Goal: Register for event/course

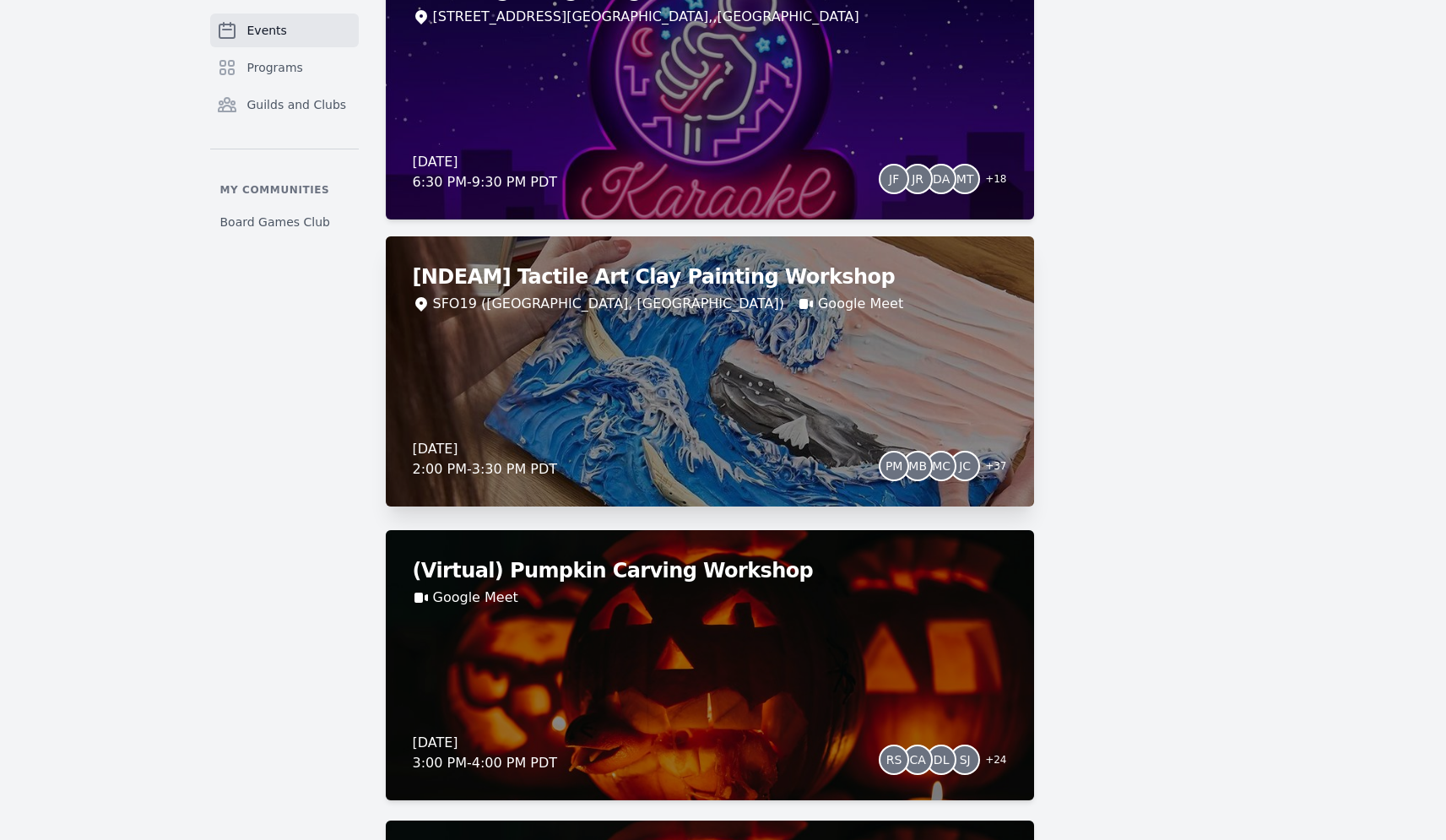
scroll to position [162, 0]
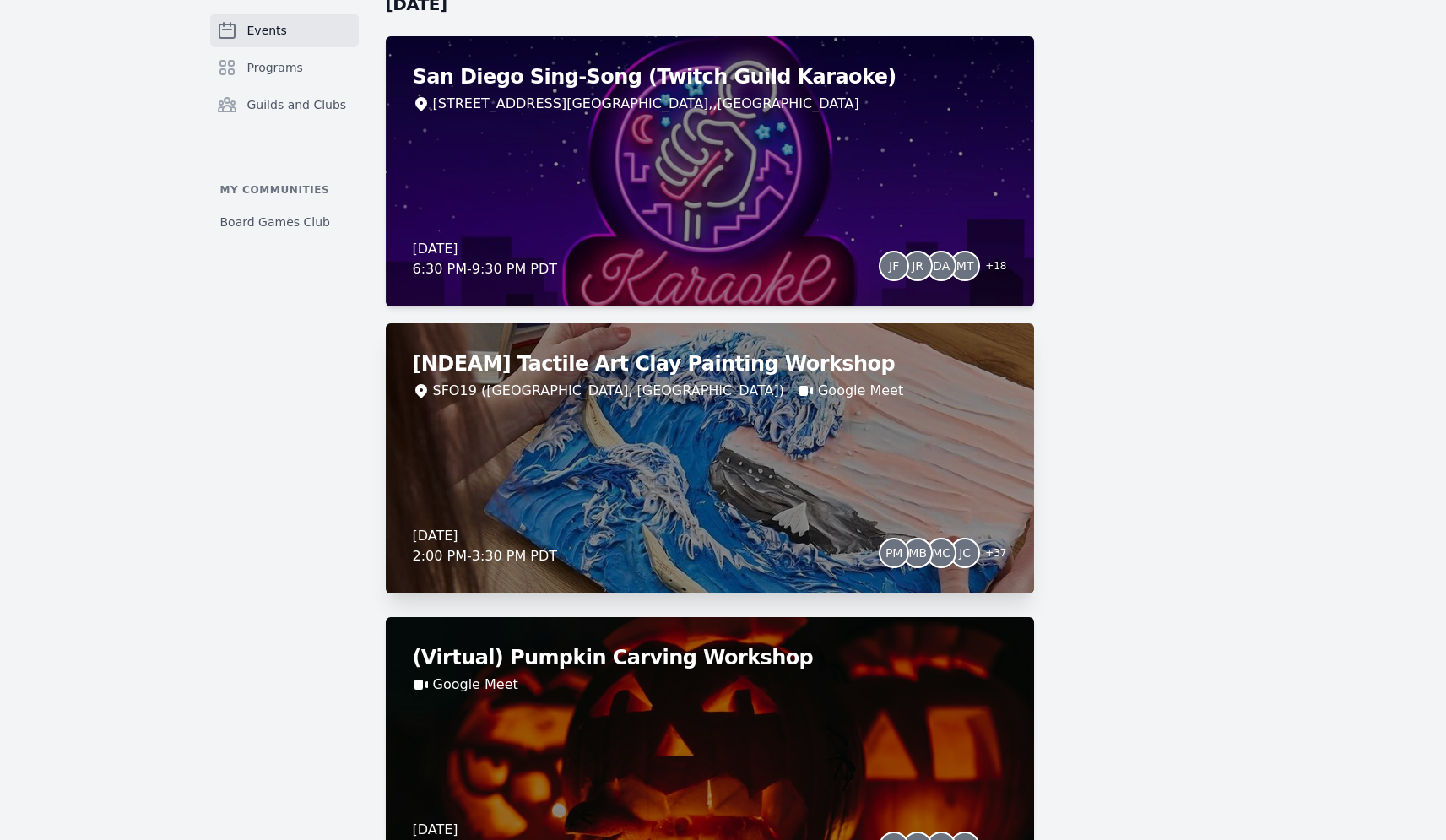
click at [699, 454] on div "[NDEAM] Tactile Art Clay Painting Workshop SFO19 (San Francisco, CA) Google Mee…" at bounding box center [709, 458] width 649 height 270
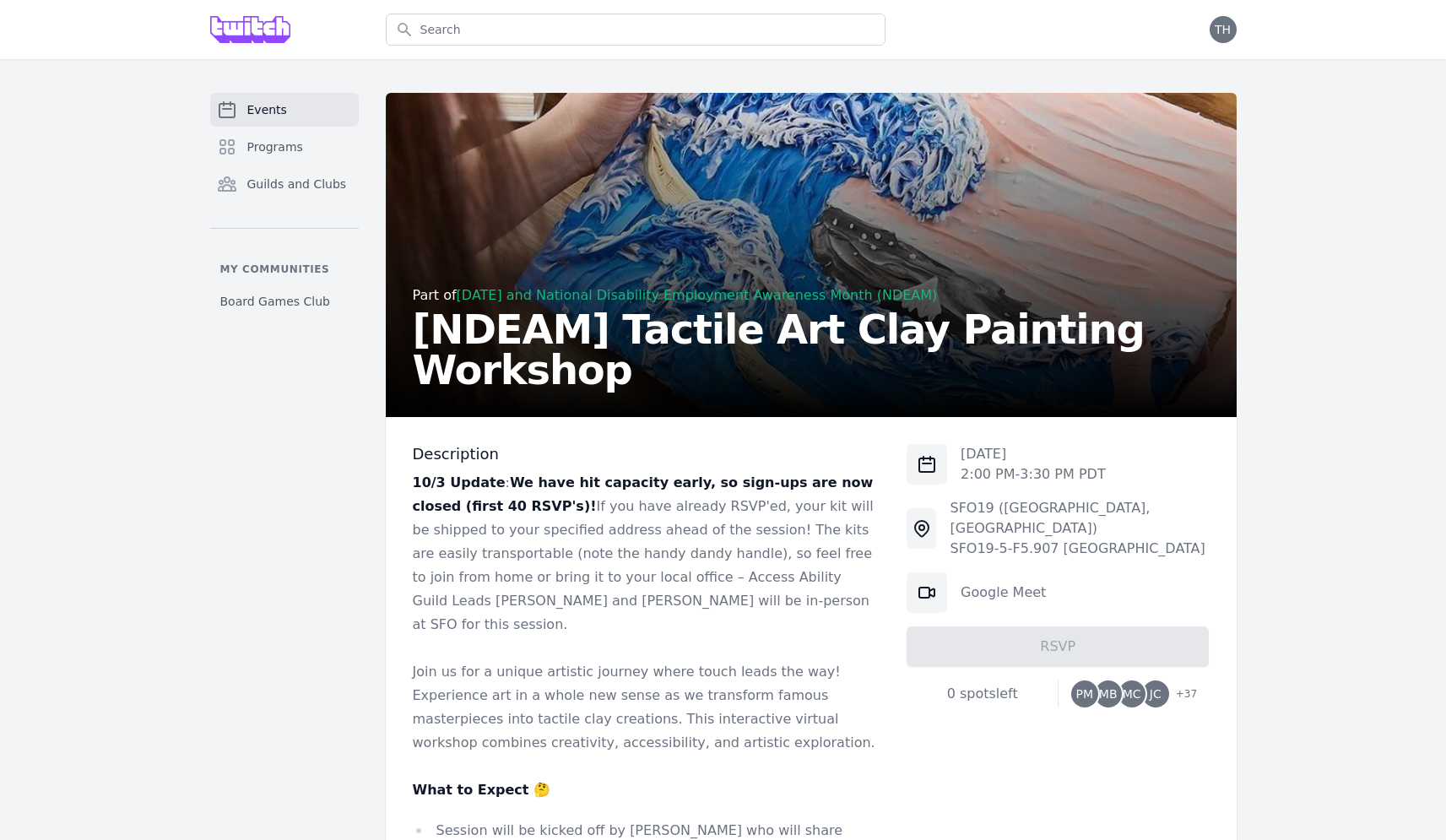
click at [610, 305] on div "Part of Halloween and National Disability Employment Awareness Month (NDEAM) [N…" at bounding box center [811, 257] width 797 height 263
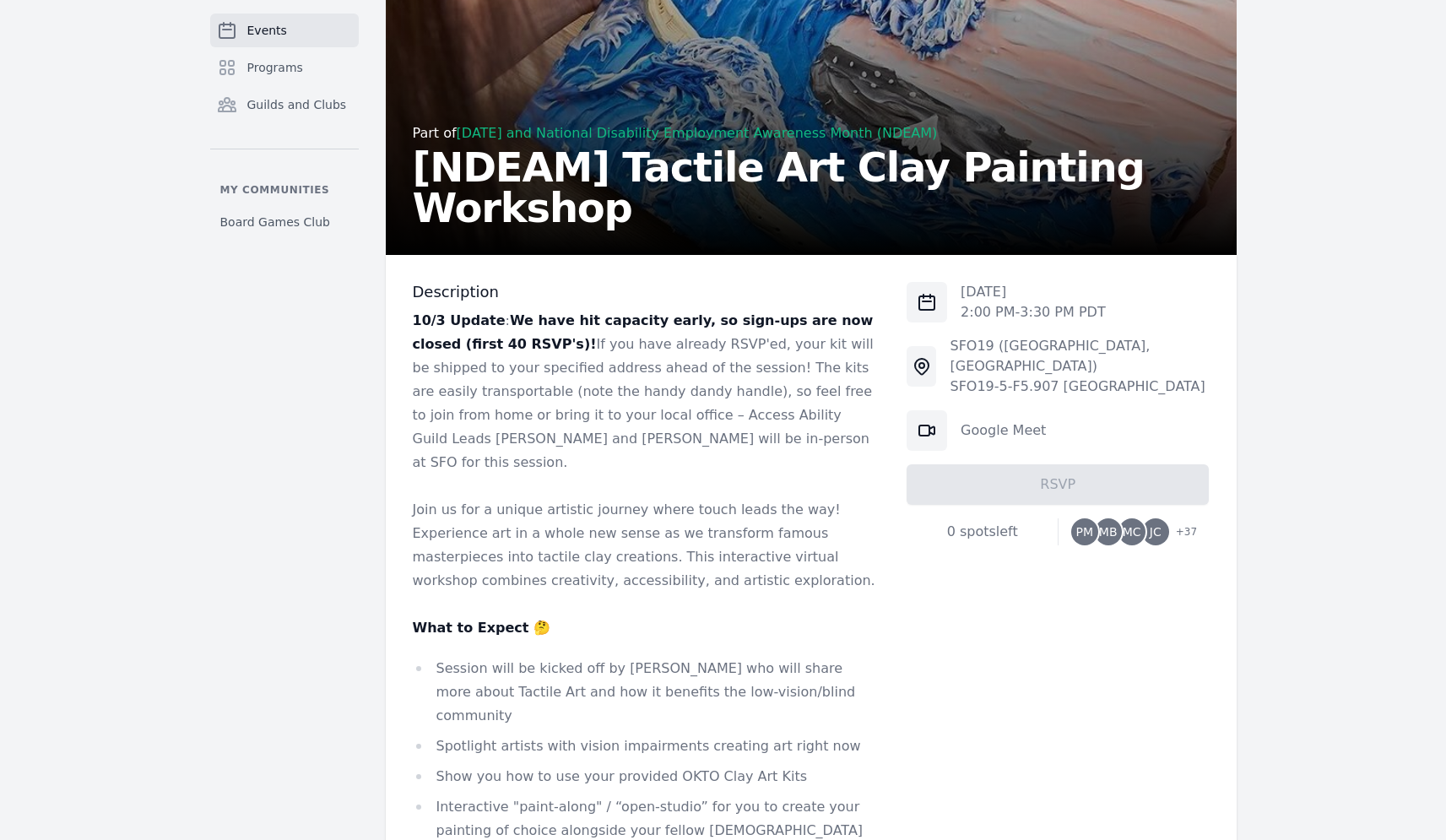
scroll to position [446, 0]
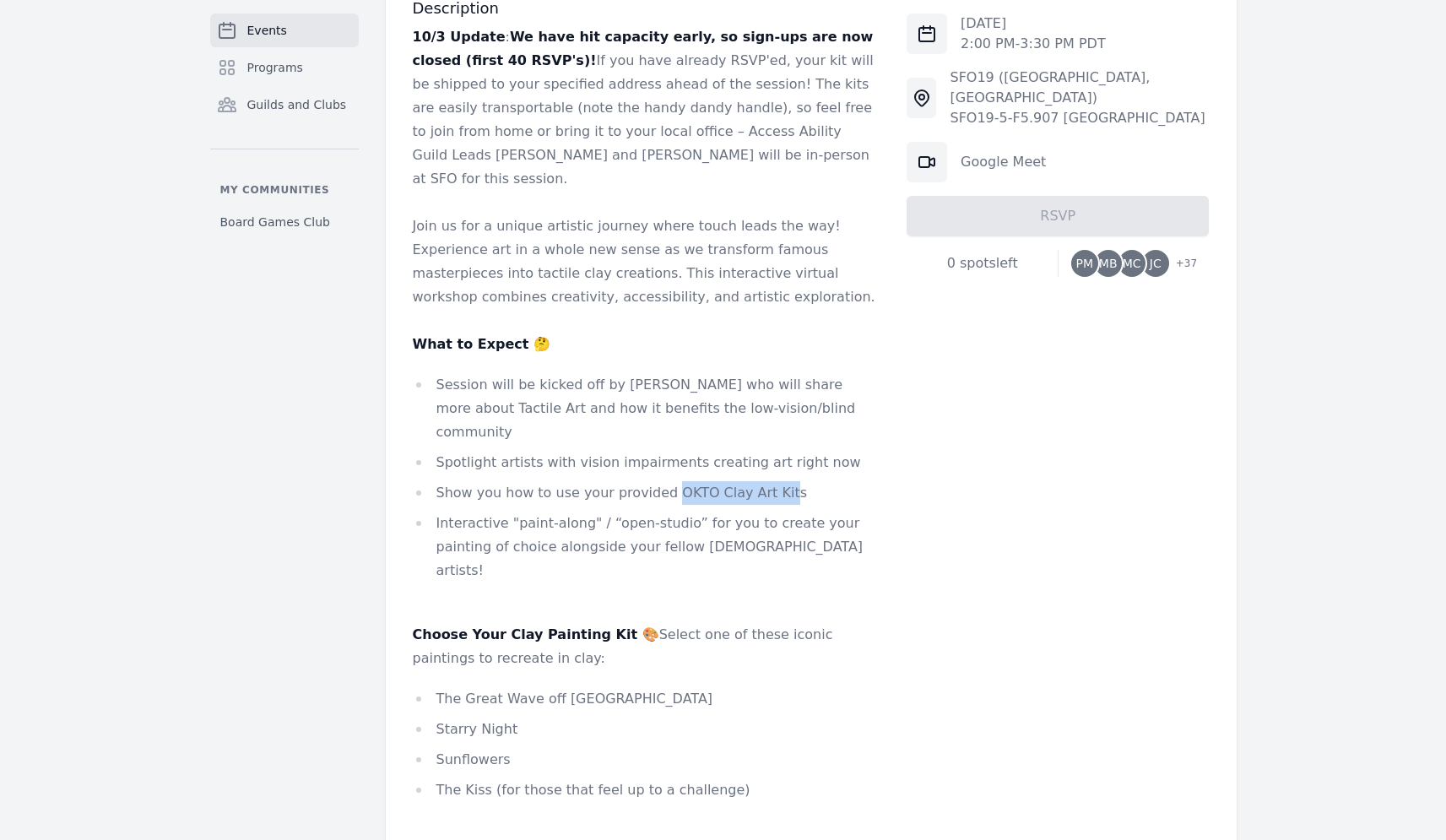
drag, startPoint x: 657, startPoint y: 444, endPoint x: 772, endPoint y: 452, distance: 115.3
click at [772, 481] on li "Show you how to use your provided OKTO Clay Art Kits" at bounding box center [647, 493] width 468 height 23
copy li "OKTO Clay Art Kit"
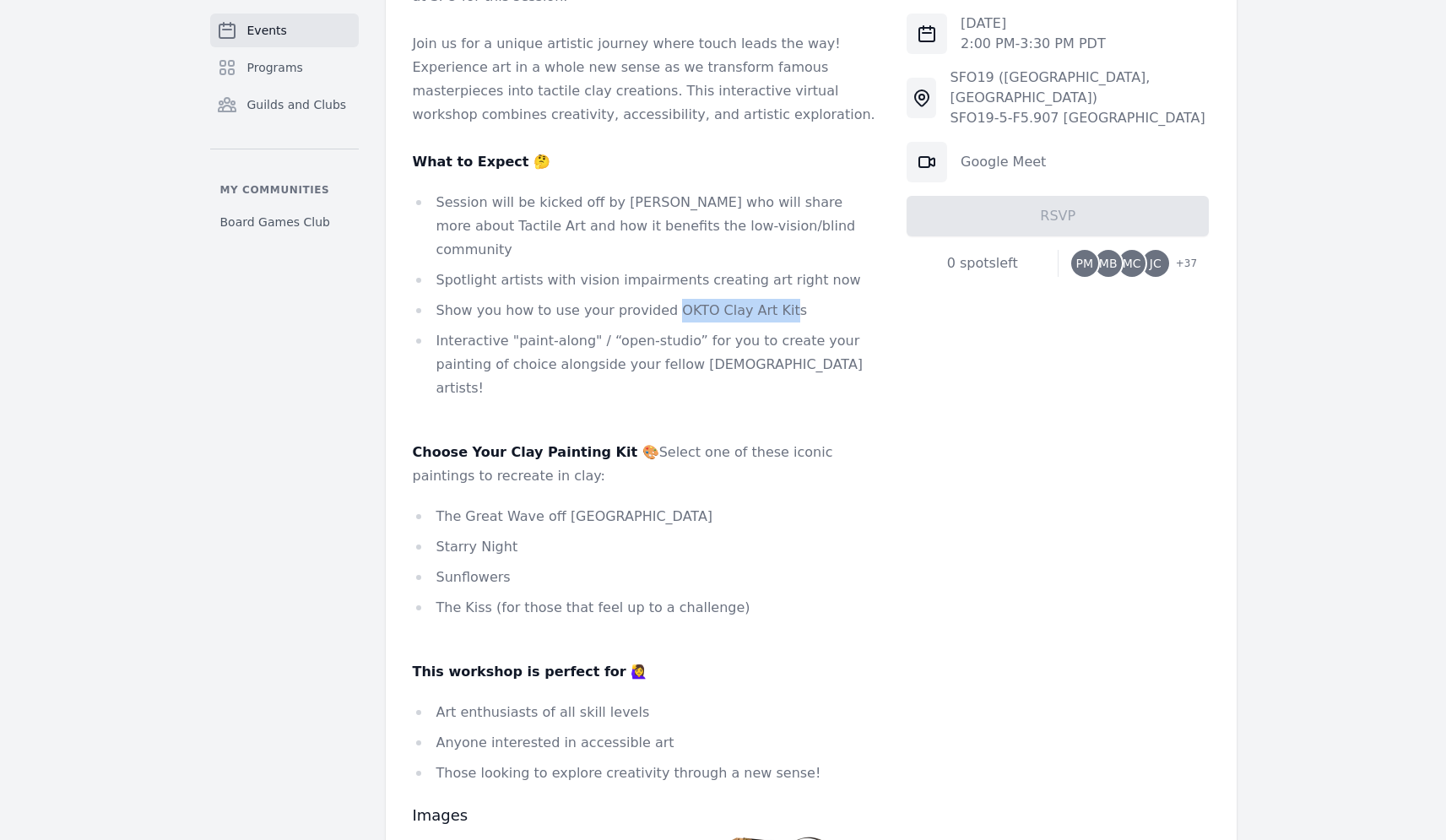
scroll to position [702, 0]
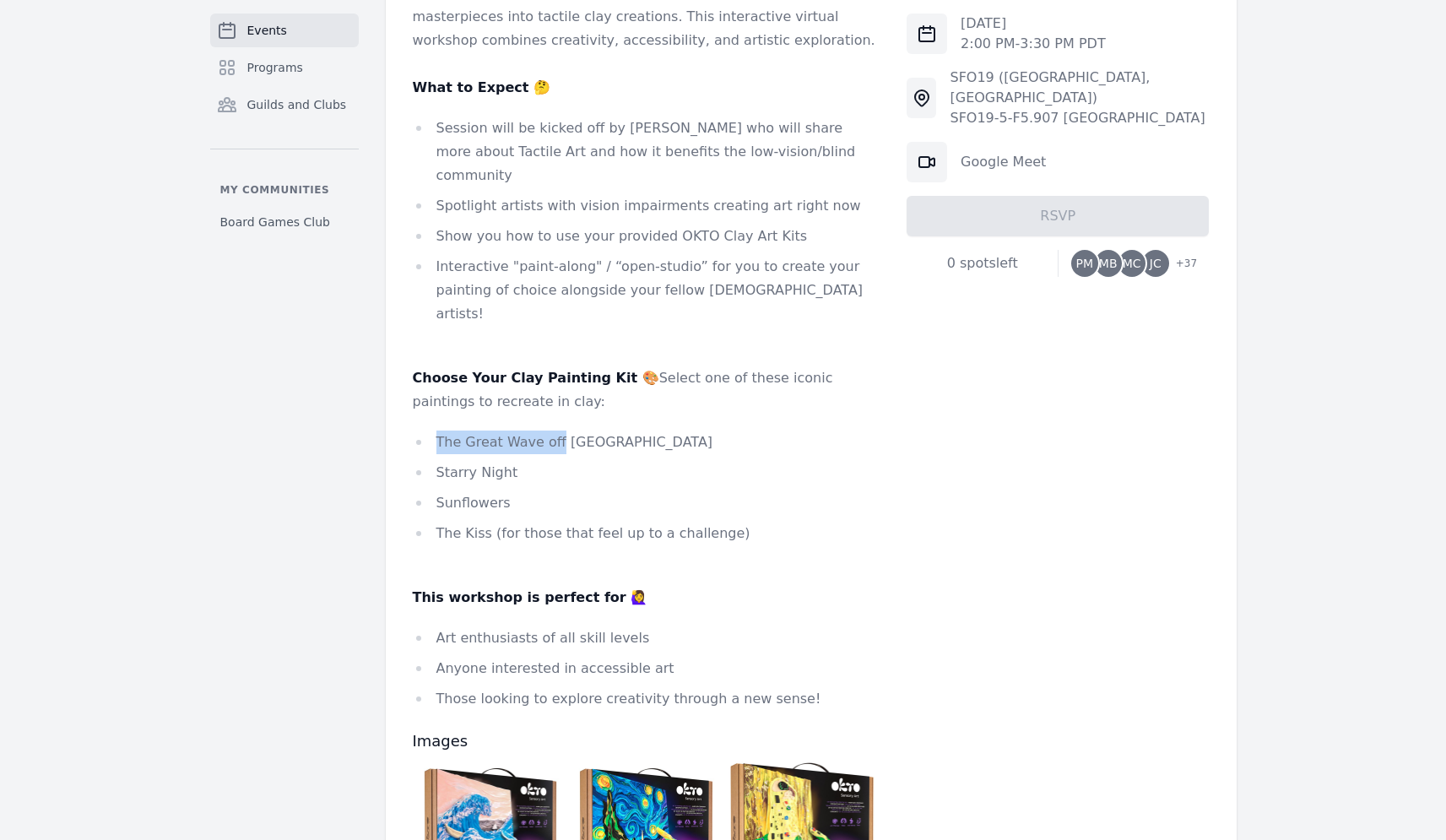
drag, startPoint x: 532, startPoint y: 347, endPoint x: 568, endPoint y: 394, distance: 59.2
click at [562, 376] on div "10/3 Update : We have hit capacity early, so sign-ups are now closed (first 40 …" at bounding box center [647, 240] width 468 height 942
click at [568, 461] on li "Starry Night" at bounding box center [647, 472] width 468 height 23
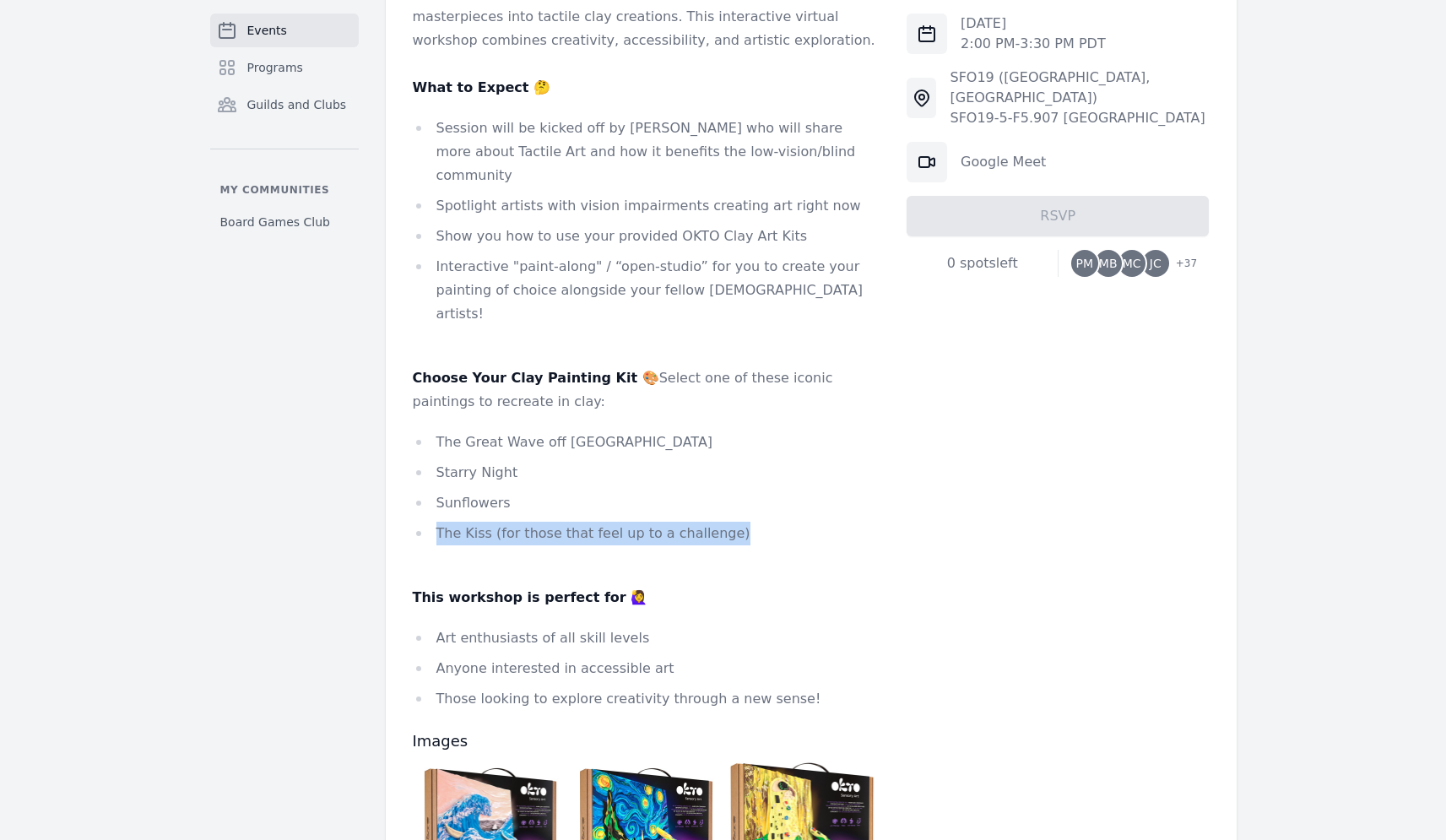
drag, startPoint x: 782, startPoint y: 475, endPoint x: 707, endPoint y: 407, distance: 101.2
click at [707, 407] on div "10/3 Update : We have hit capacity early, so sign-ups are now closed (first 40 …" at bounding box center [647, 240] width 468 height 942
click at [692, 461] on li "Starry Night" at bounding box center [647, 472] width 468 height 23
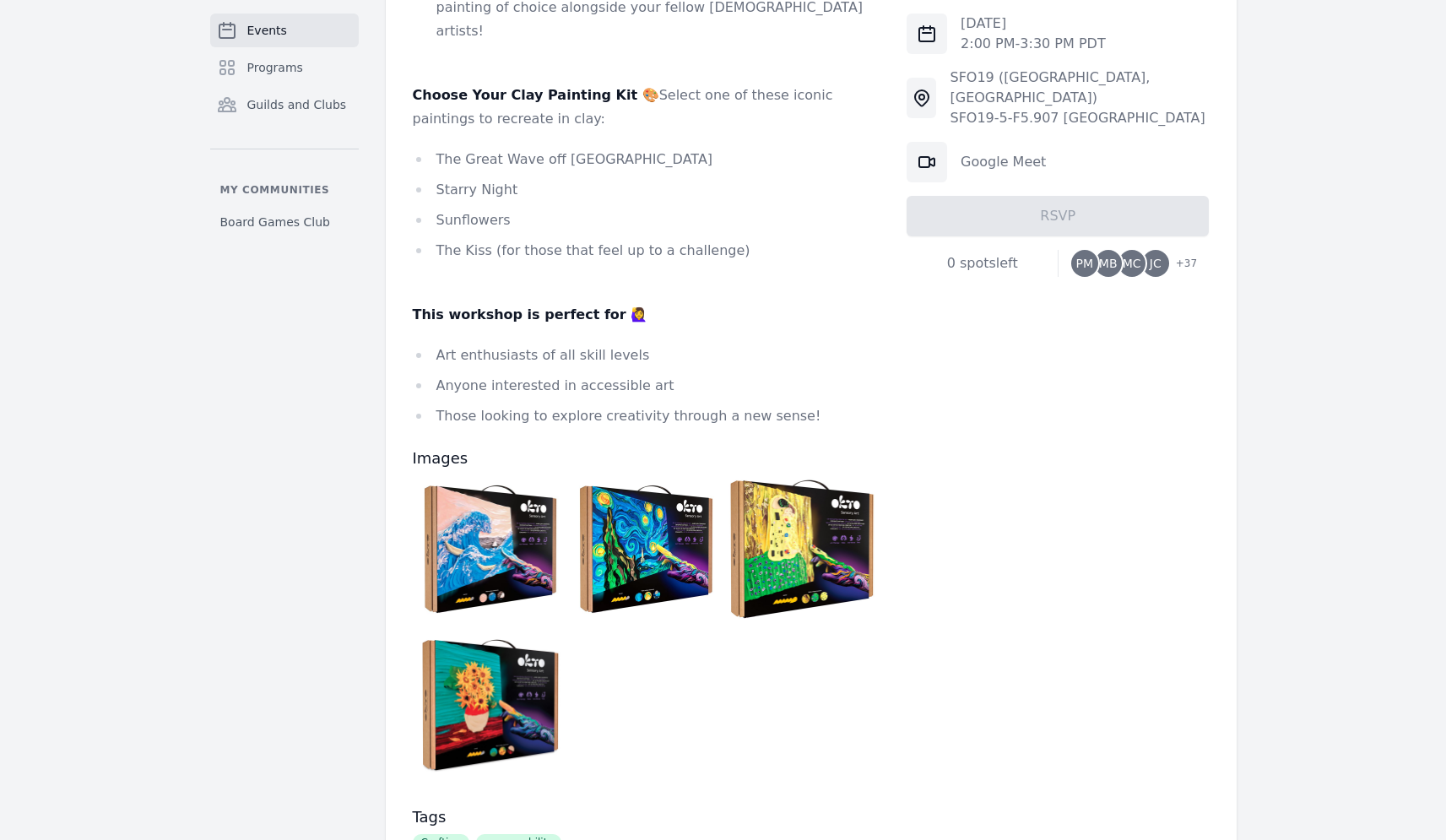
scroll to position [1026, 0]
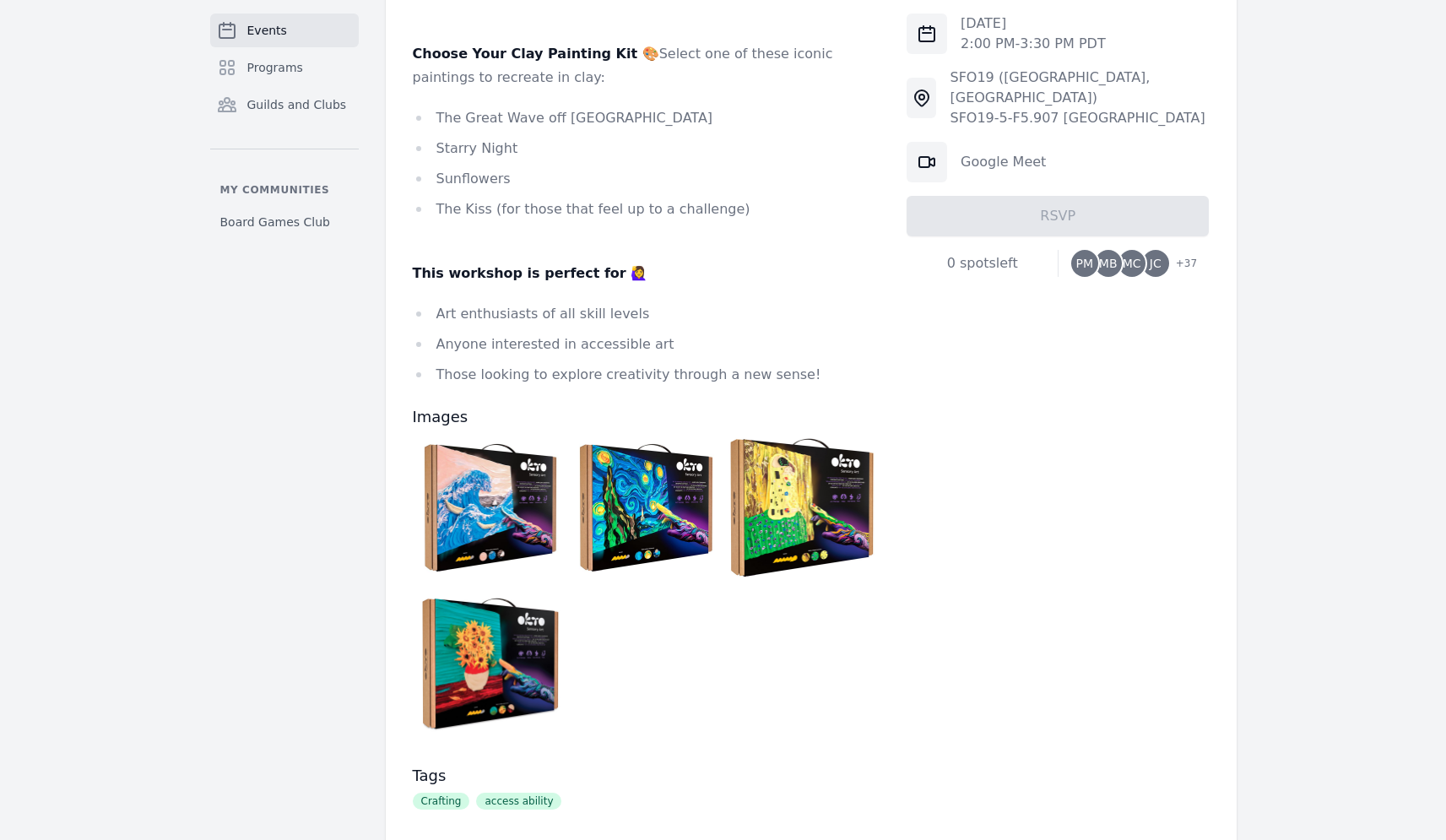
click at [551, 466] on img at bounding box center [490, 508] width 148 height 148
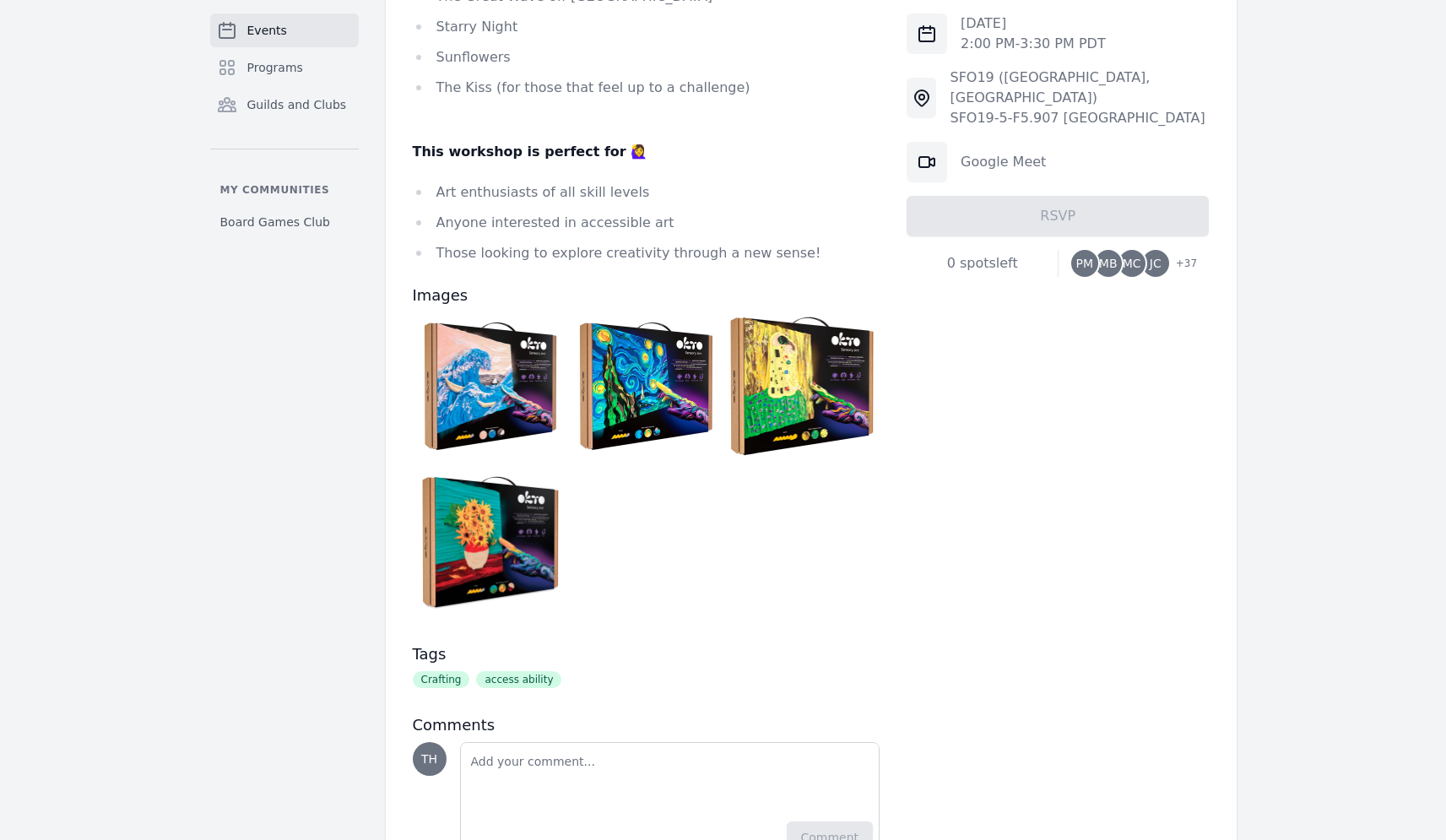
scroll to position [1158, 0]
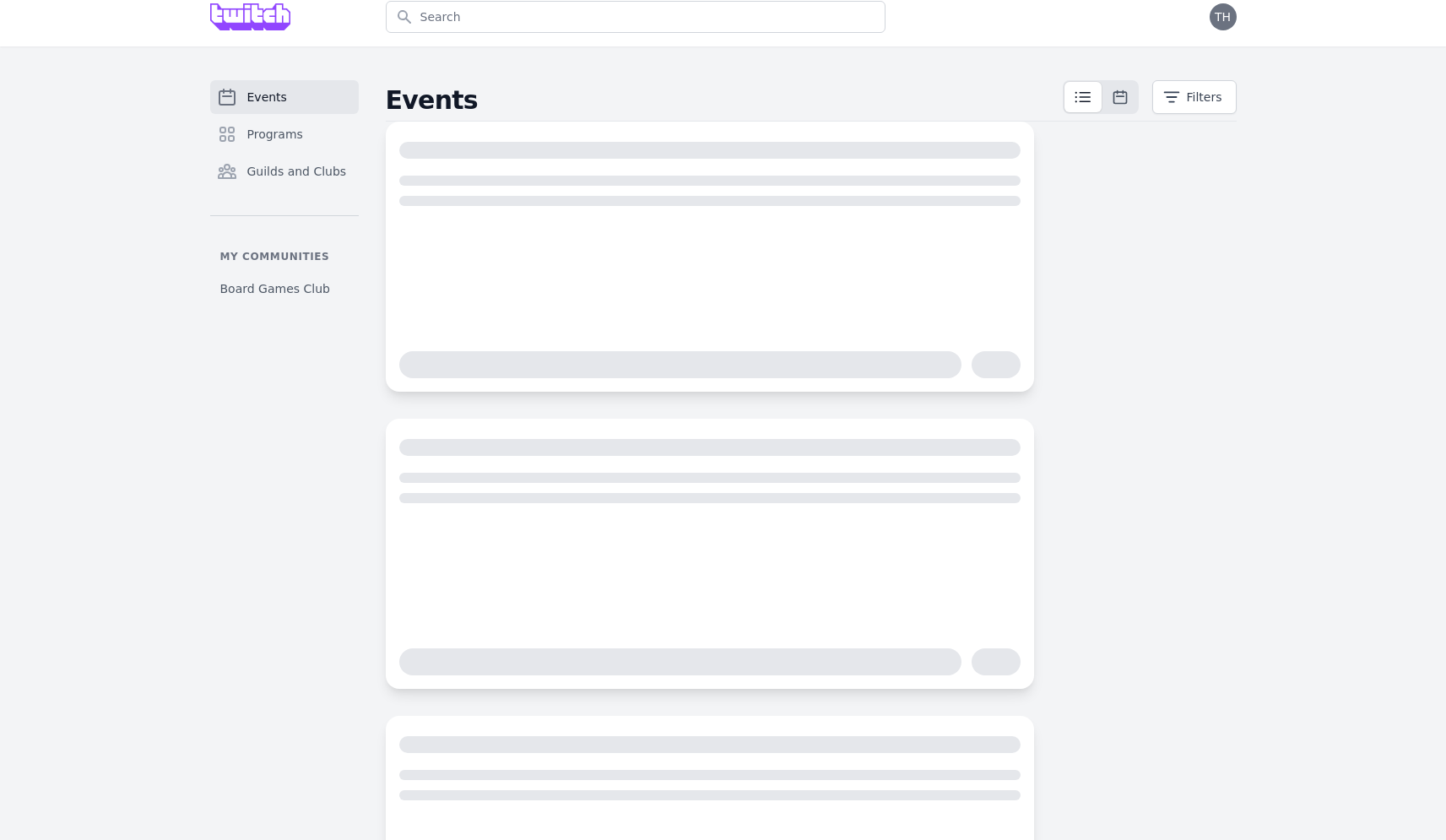
scroll to position [14, 0]
click at [1087, 98] on icon at bounding box center [1083, 96] width 21 height 21
click at [1119, 102] on icon at bounding box center [1119, 96] width 17 height 17
click at [287, 152] on div "Events Programs Guilds and Clubs" at bounding box center [285, 147] width 149 height 135
click at [282, 131] on span "Programs" at bounding box center [275, 133] width 56 height 17
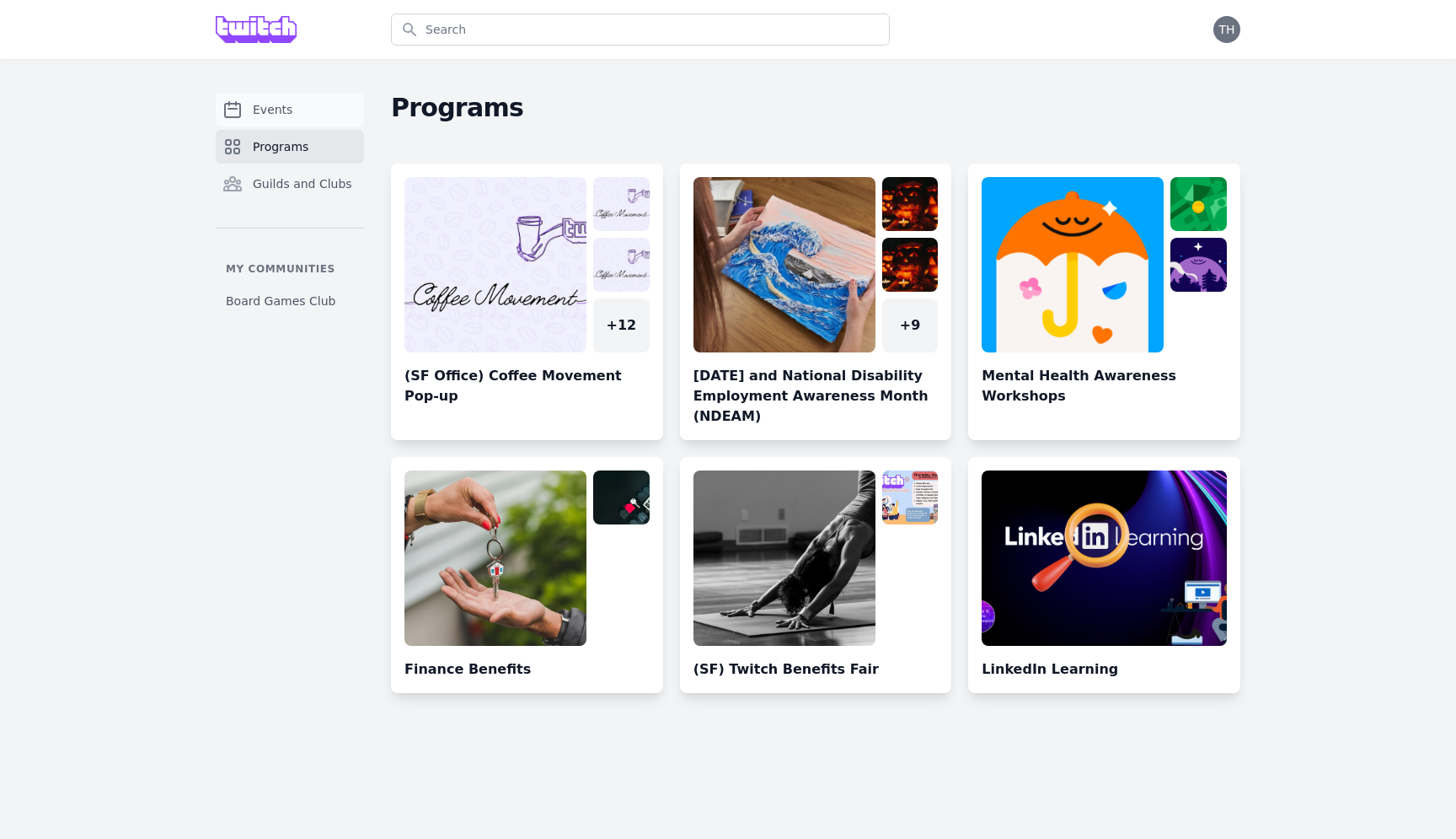
click at [275, 117] on span "Events" at bounding box center [272, 109] width 40 height 17
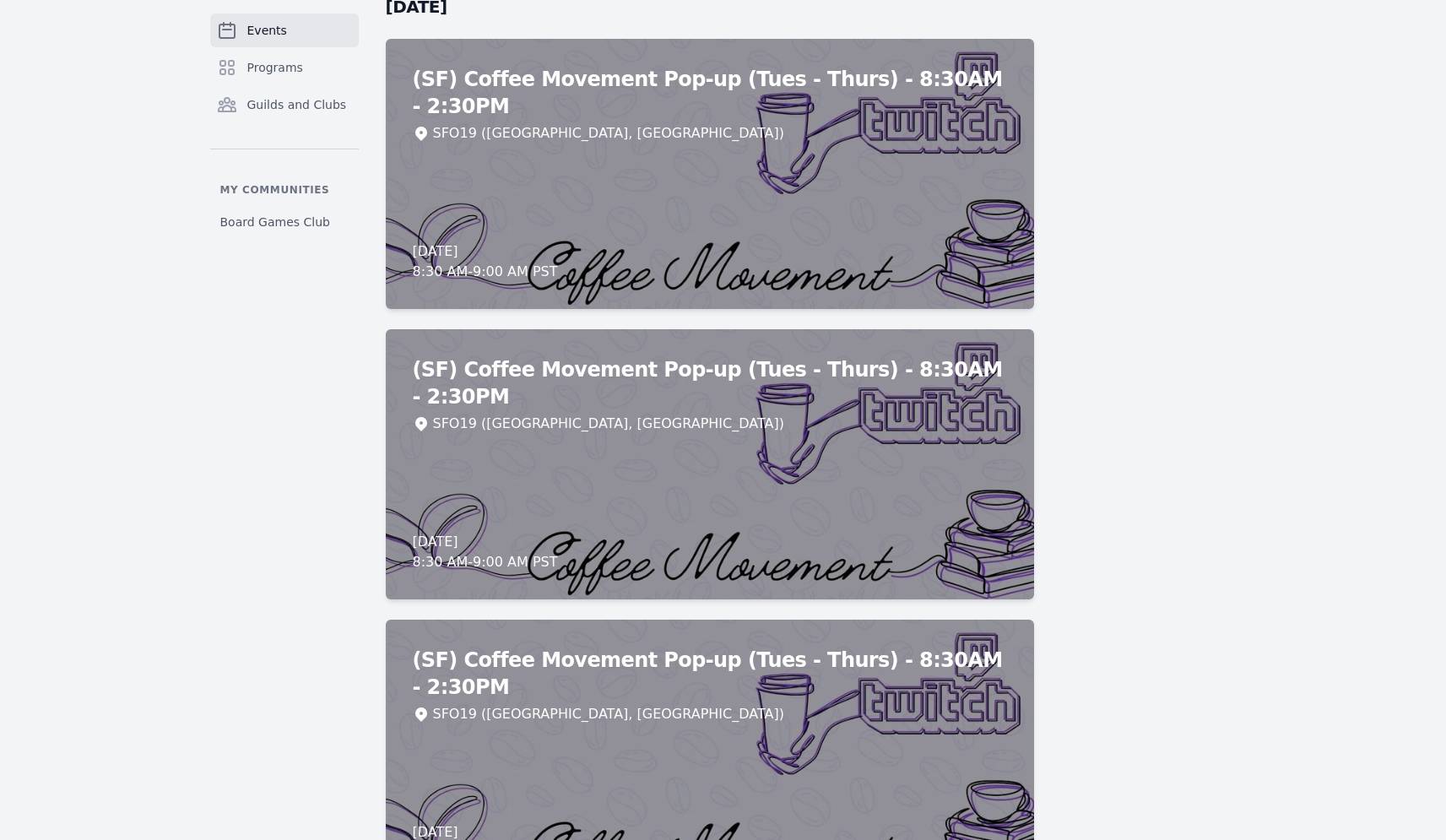
scroll to position [9613, 0]
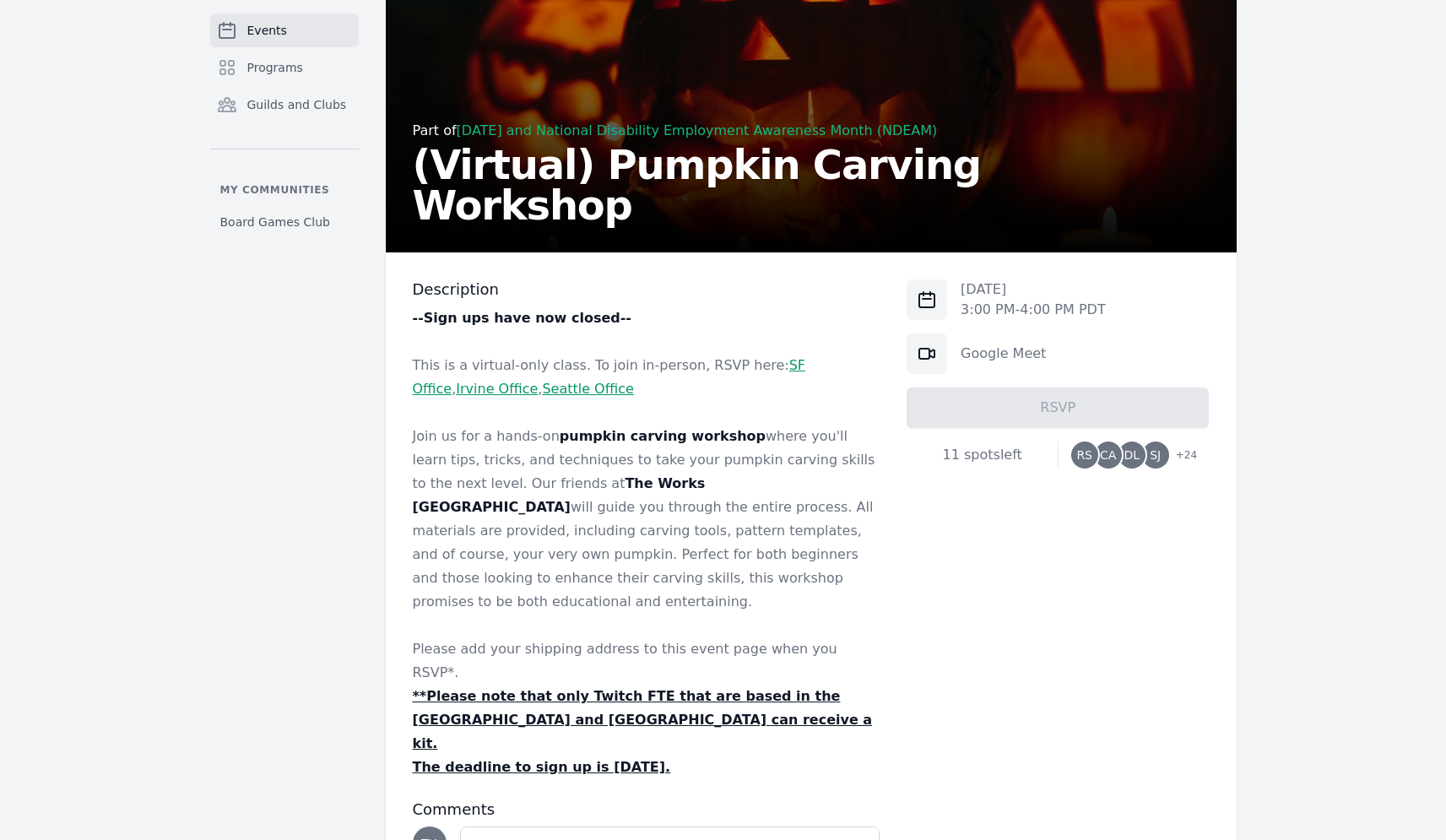
scroll to position [256, 0]
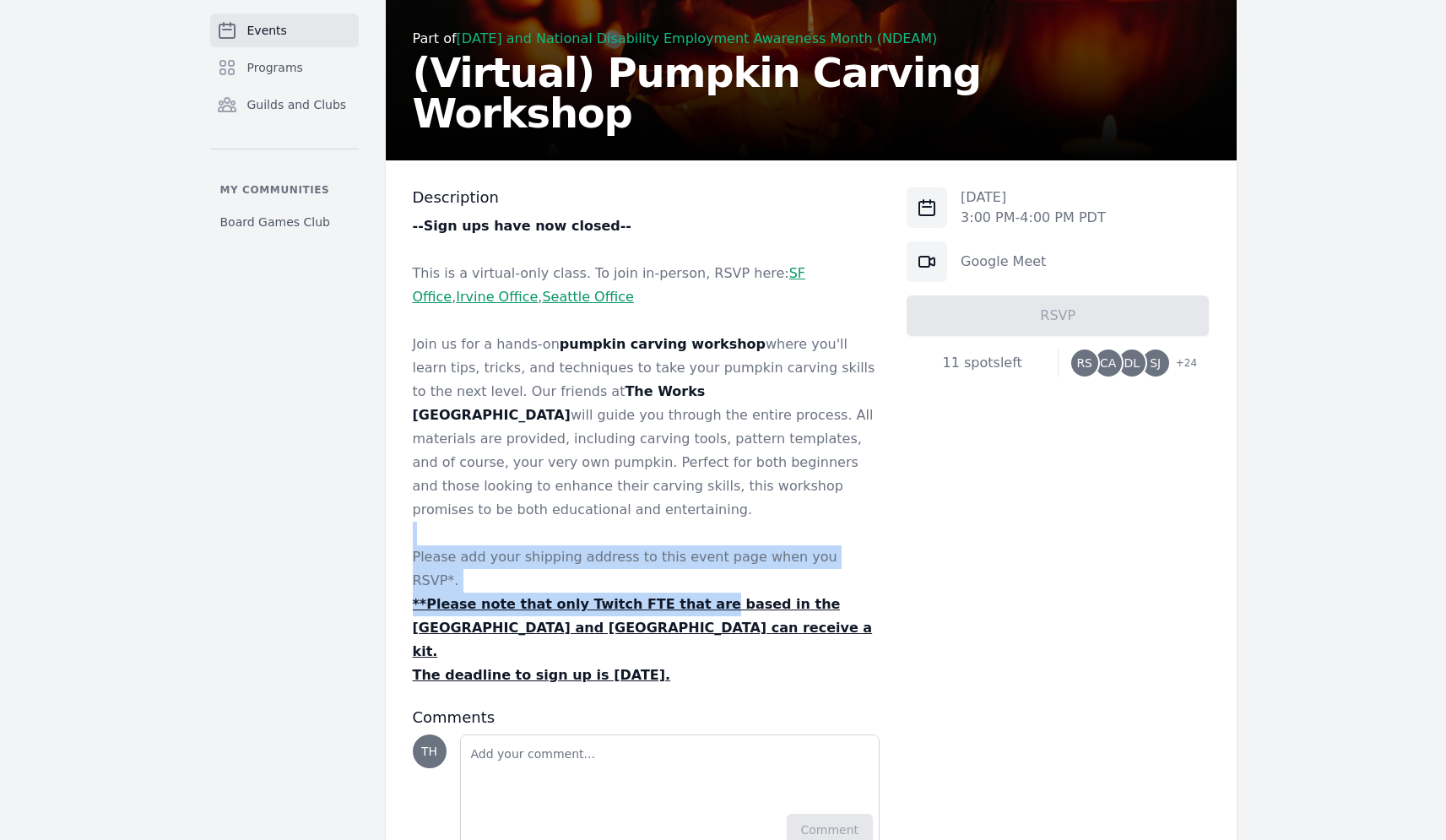
drag, startPoint x: 663, startPoint y: 502, endPoint x: 684, endPoint y: 558, distance: 59.8
click at [684, 558] on div "--Sign ups have now closed-- This is a virtual-only class. To join in-person, R…" at bounding box center [647, 450] width 468 height 472
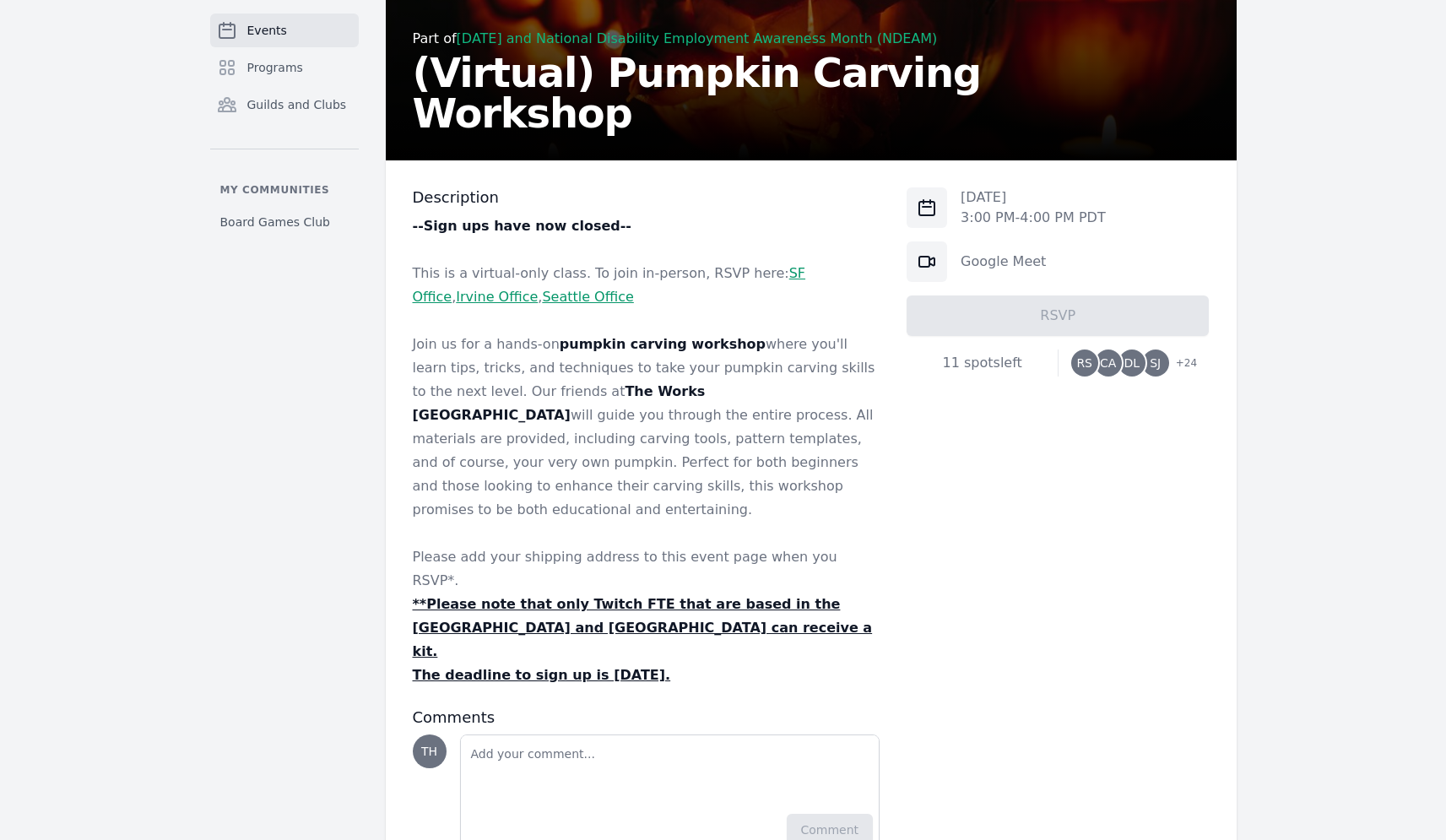
click at [717, 593] on p "**Please note that only Twitch FTE that are based in the United States and Cana…" at bounding box center [647, 628] width 468 height 70
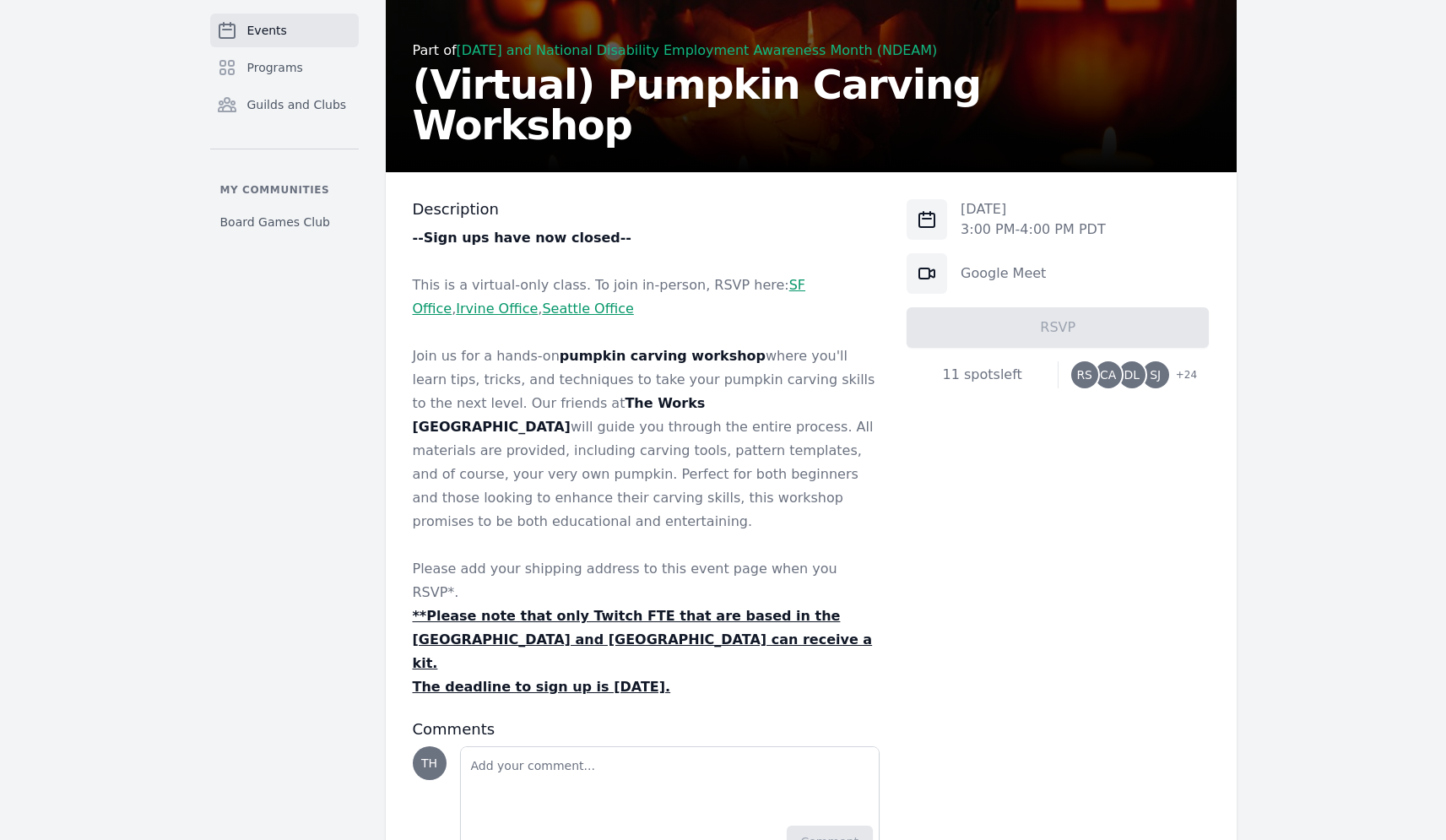
scroll to position [259, 0]
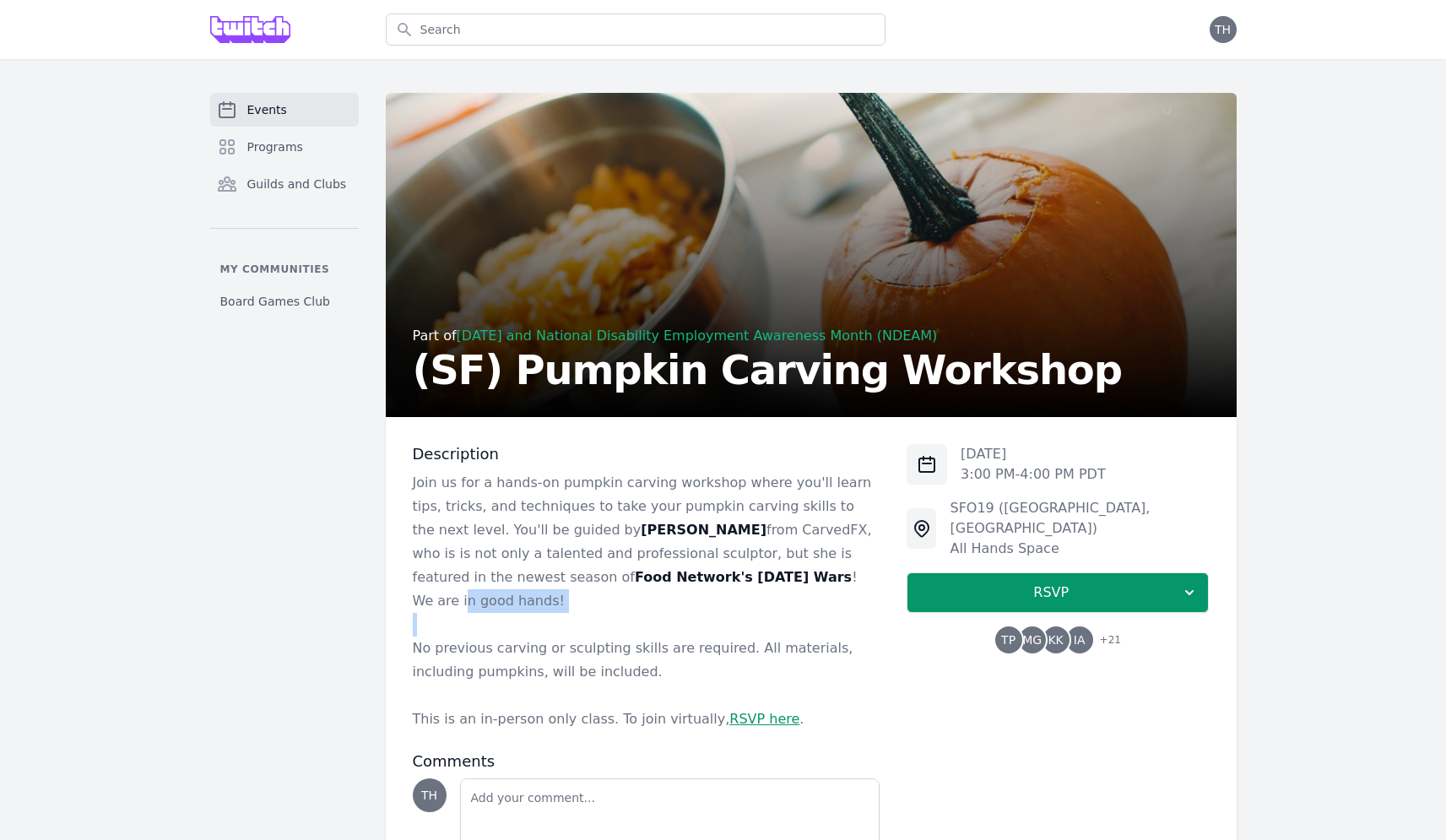
drag, startPoint x: 650, startPoint y: 589, endPoint x: 631, endPoint y: 570, distance: 26.9
click at [637, 578] on div "Join us for a hands-on pumpkin carving workshop where you'll learn tips, tricks…" at bounding box center [647, 600] width 468 height 260
click at [631, 570] on p "Join us for a hands-on pumpkin carving workshop where you'll learn tips, tricks…" at bounding box center [647, 541] width 468 height 142
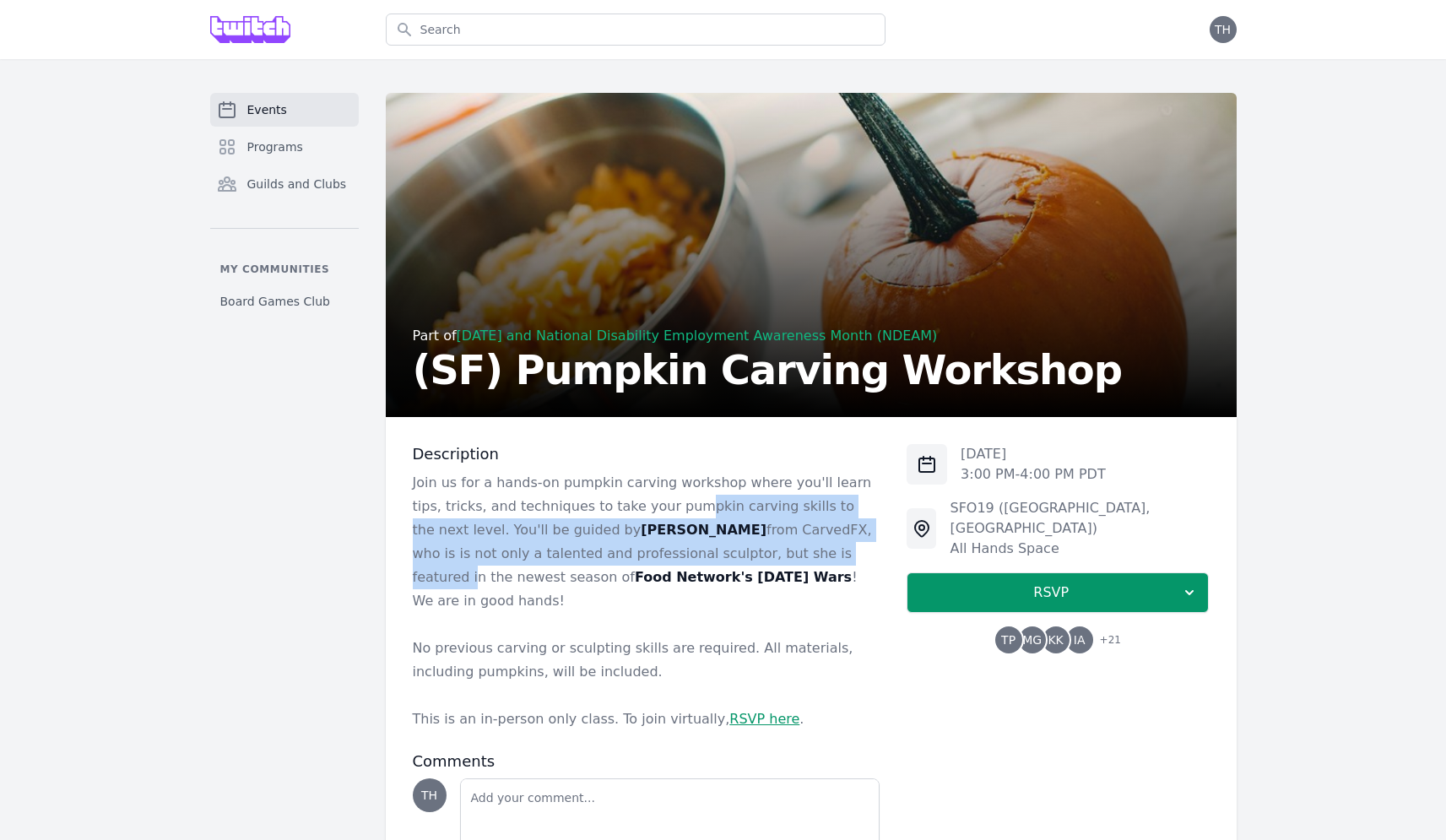
drag, startPoint x: 662, startPoint y: 515, endPoint x: 693, endPoint y: 558, distance: 53.0
click at [693, 558] on p "Join us for a hands-on pumpkin carving workshop where you'll learn tips, tricks…" at bounding box center [647, 541] width 468 height 142
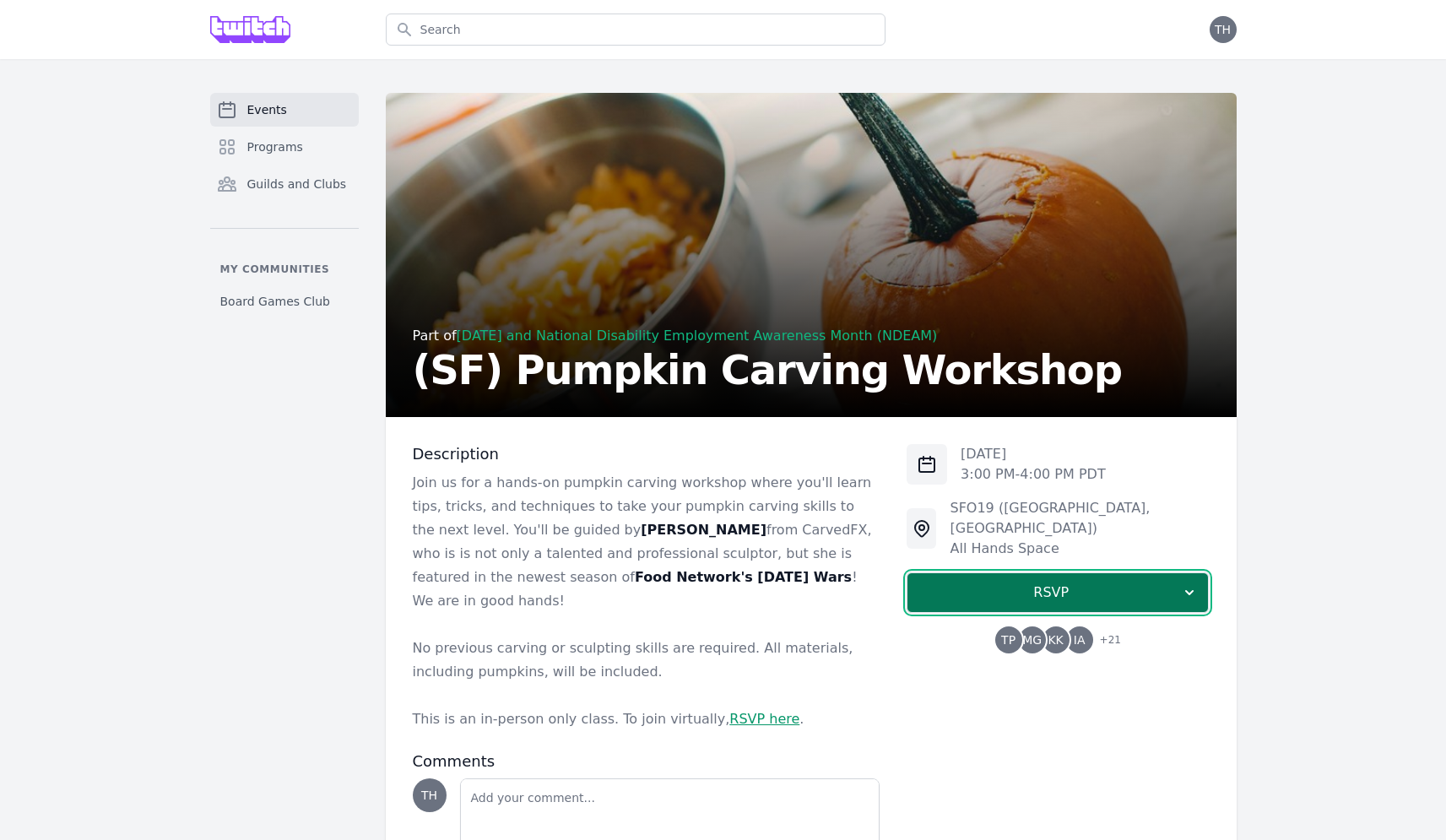
click at [955, 582] on span "RSVP" at bounding box center [1051, 592] width 260 height 21
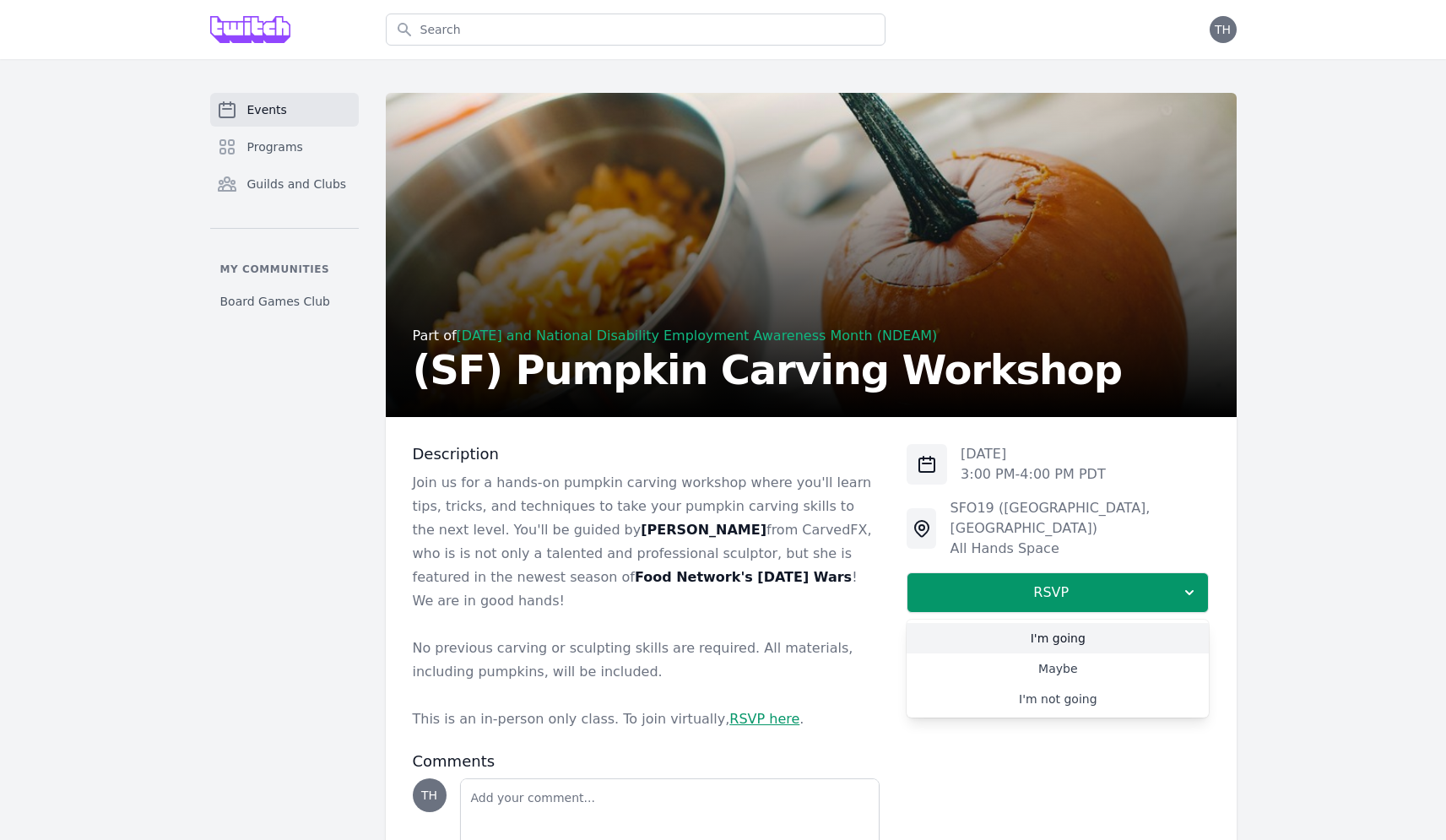
click at [1013, 631] on link "I'm going" at bounding box center [1058, 638] width 302 height 30
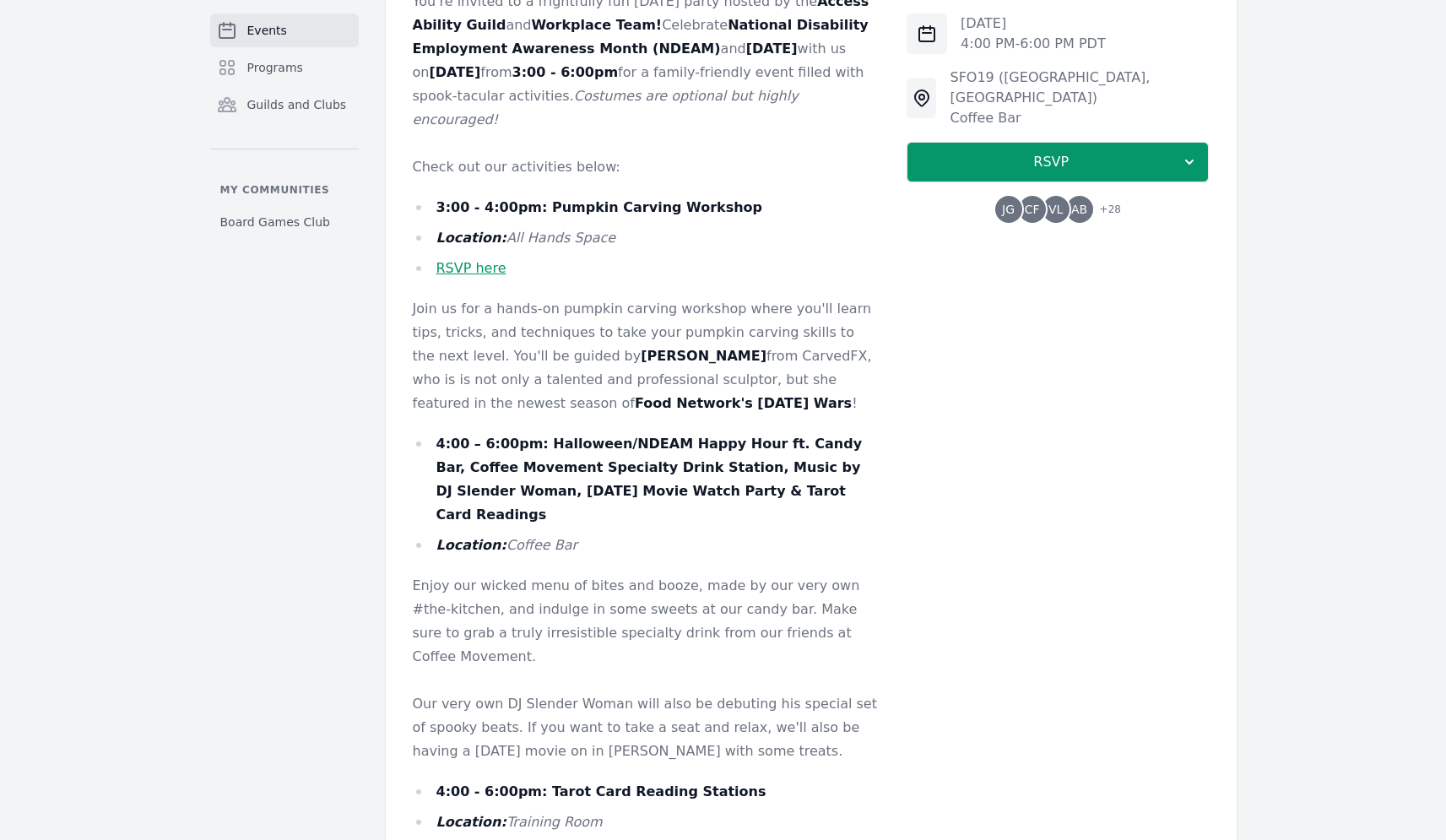
scroll to position [621, 0]
